Goal: Task Accomplishment & Management: Manage account settings

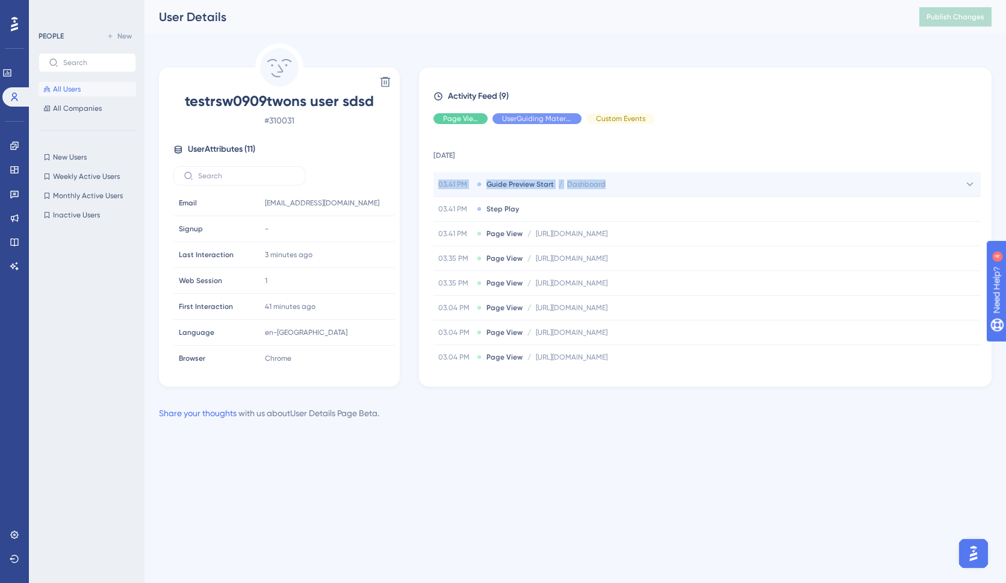
drag, startPoint x: 463, startPoint y: 182, endPoint x: 616, endPoint y: 184, distance: 153.5
click at [616, 184] on div "03.41 PM Guide Preview Start / Dashboard Dashboard" at bounding box center [706, 184] width 547 height 24
click at [644, 187] on div "03.41 PM Guide Preview Start / Dashboard Dashboard" at bounding box center [706, 184] width 547 height 24
click at [642, 187] on div "03.41 PM Guide Preview Start / Dashboard Dashboard" at bounding box center [706, 184] width 547 height 24
click at [349, 32] on div "User Details Publish Changes" at bounding box center [574, 17] width 861 height 34
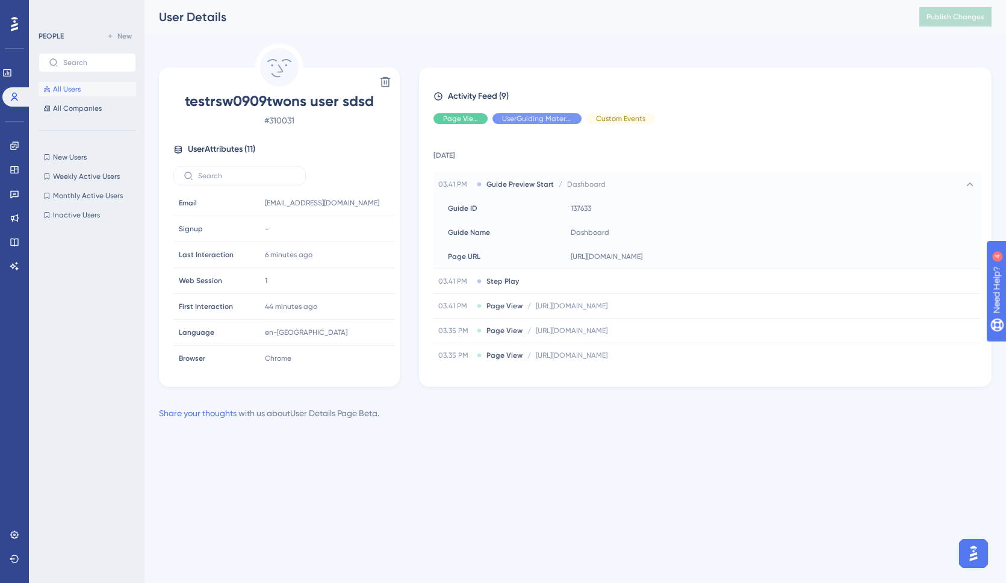
click at [78, 90] on span "All Users" at bounding box center [67, 89] width 28 height 10
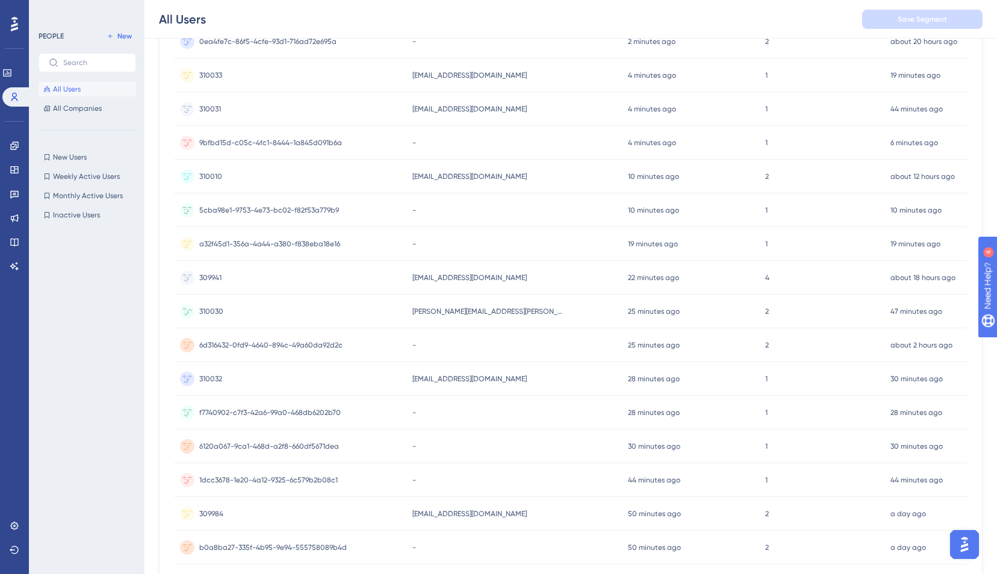
scroll to position [370, 0]
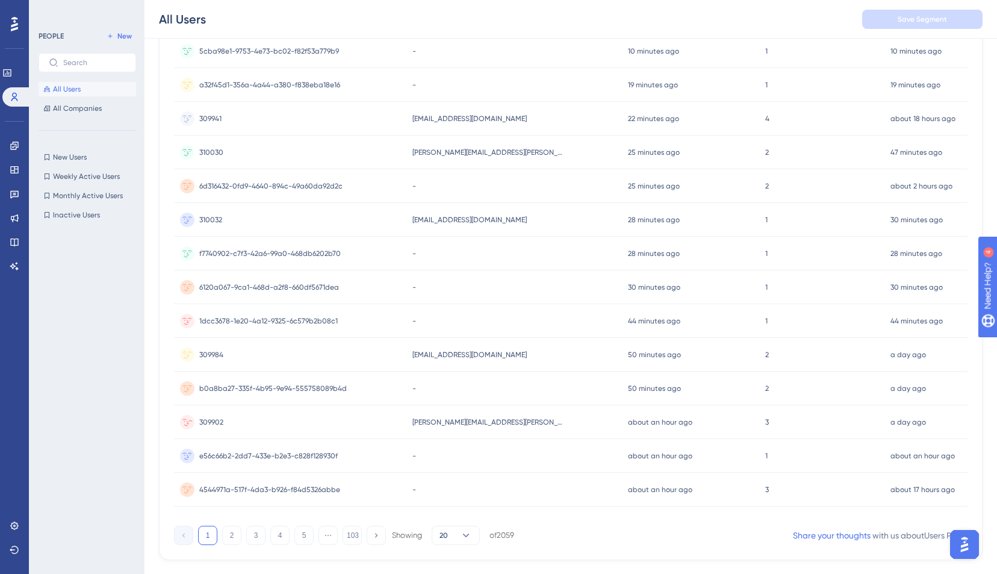
click at [273, 427] on div "309902 309902" at bounding box center [290, 422] width 232 height 34
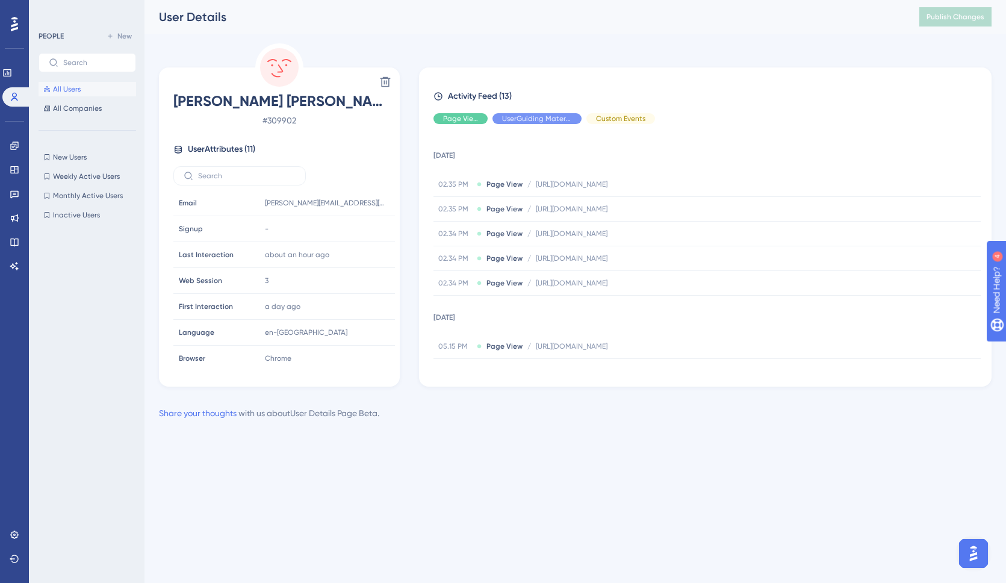
click at [74, 89] on span "All Users" at bounding box center [67, 89] width 28 height 10
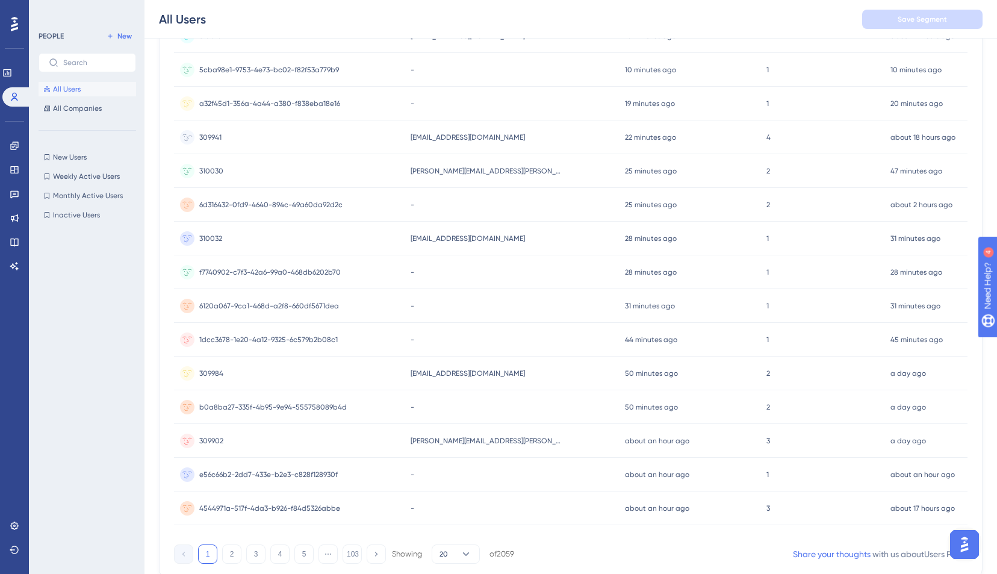
scroll to position [394, 0]
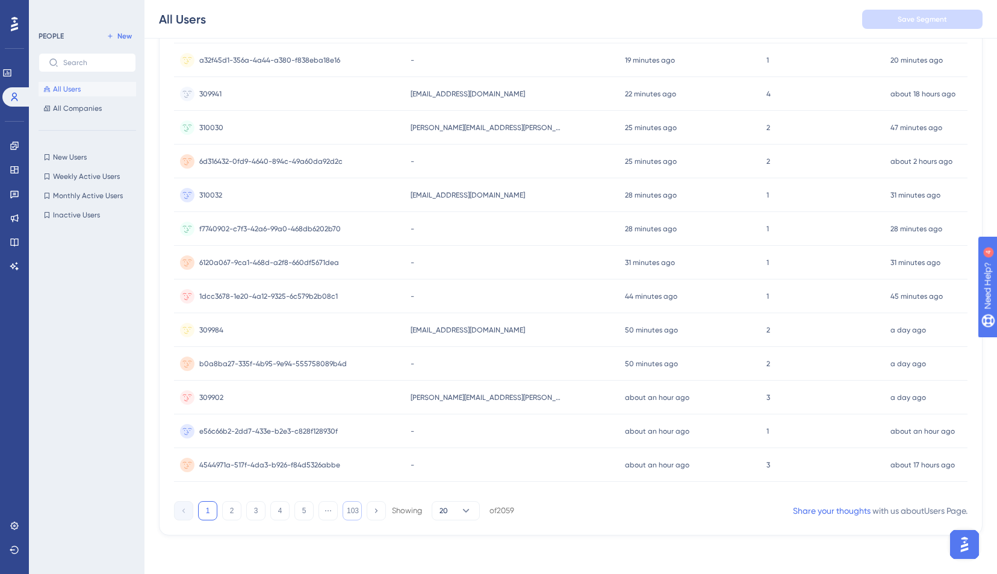
click at [348, 513] on button "103" at bounding box center [351, 510] width 19 height 19
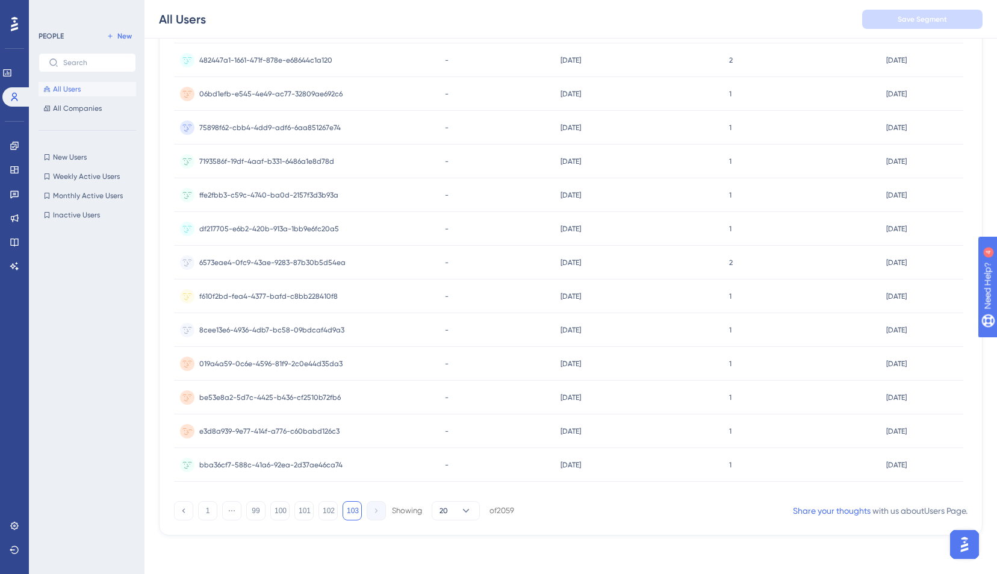
scroll to position [0, 0]
click at [258, 510] on button "99" at bounding box center [255, 510] width 19 height 19
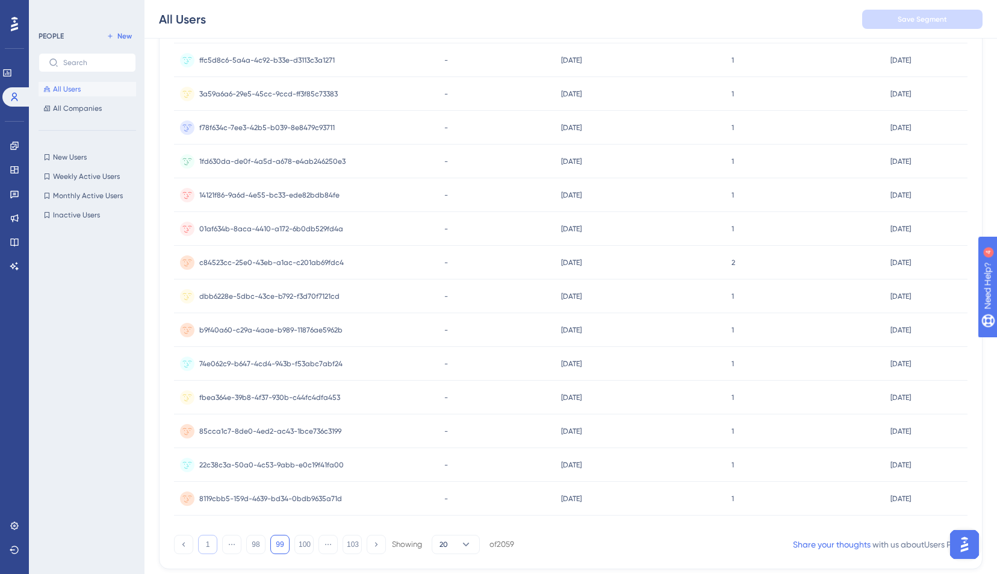
click at [212, 538] on button "1" at bounding box center [207, 543] width 19 height 19
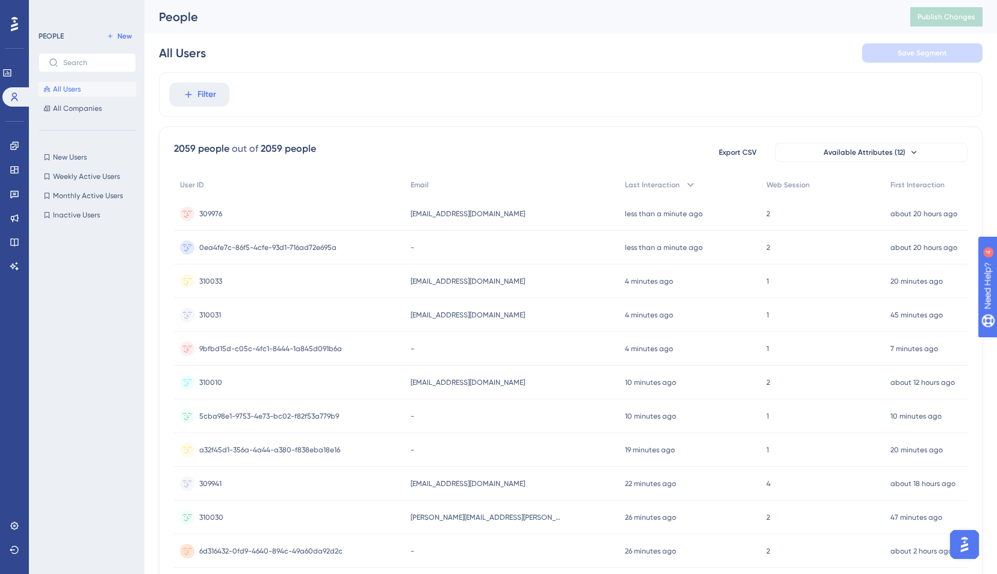
click at [10, 25] on div at bounding box center [14, 23] width 19 height 19
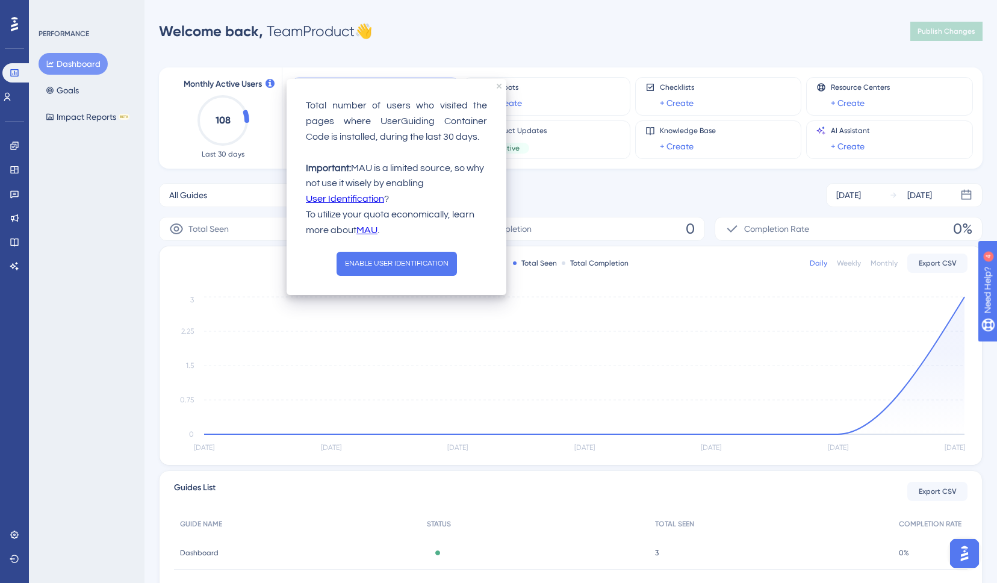
click at [523, 13] on div "Performance Users Engagement Widgets Feedback Product Updates Knowledge Base AI…" at bounding box center [498, 340] width 997 height 681
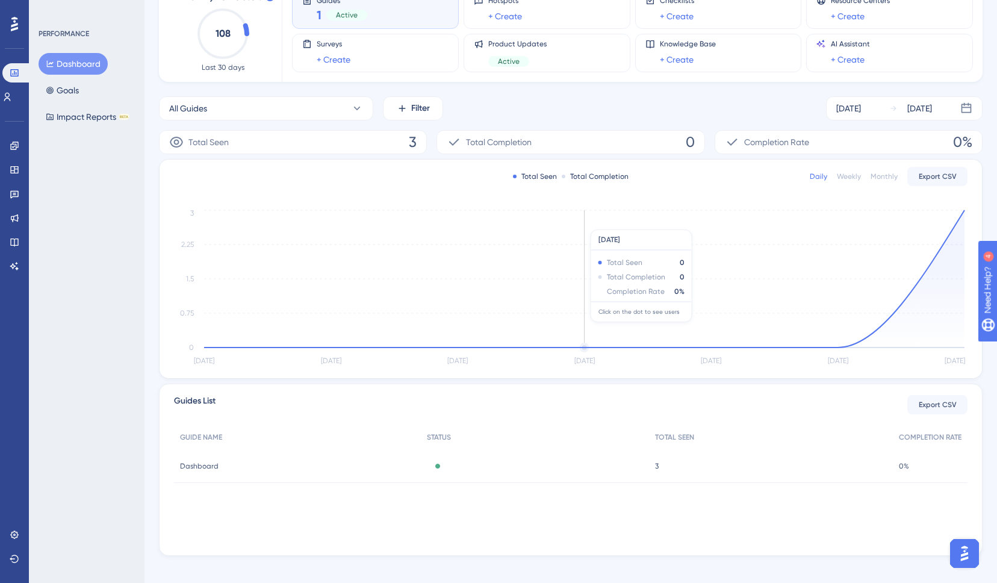
scroll to position [98, 0]
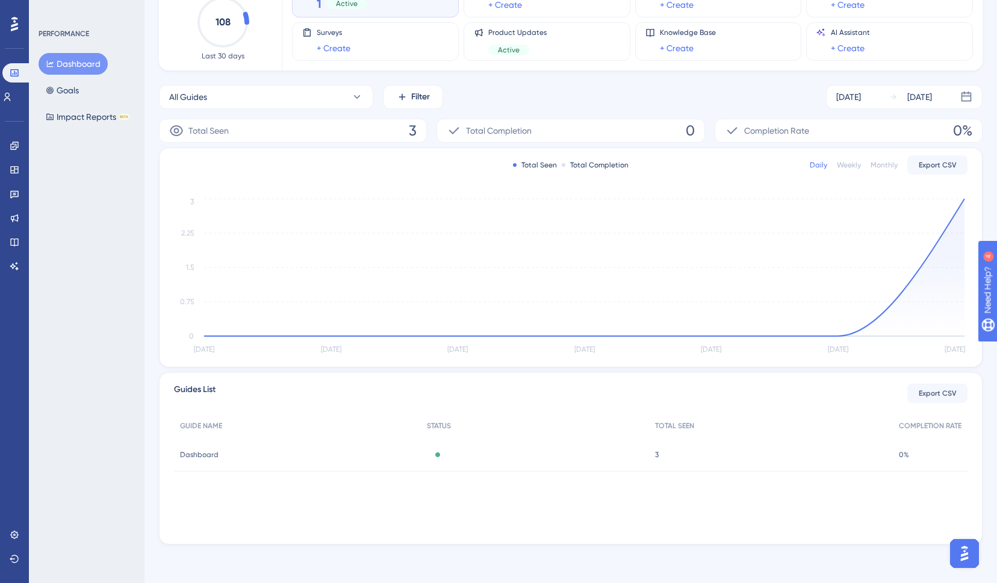
click at [373, 451] on div "Dashboard Dashboard" at bounding box center [297, 455] width 247 height 34
